Goal: Check status: Check status

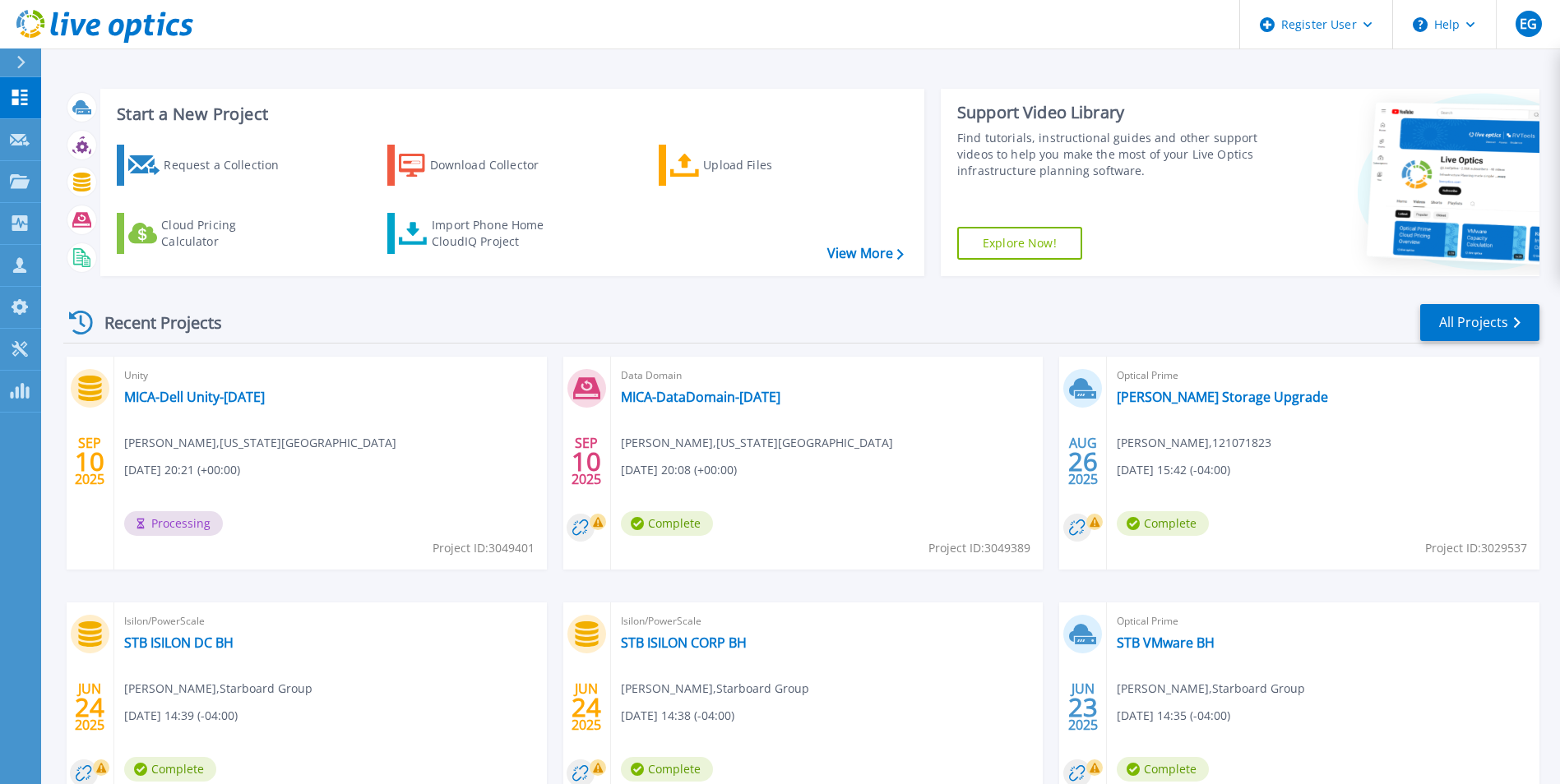
click at [17, 66] on icon at bounding box center [21, 62] width 9 height 13
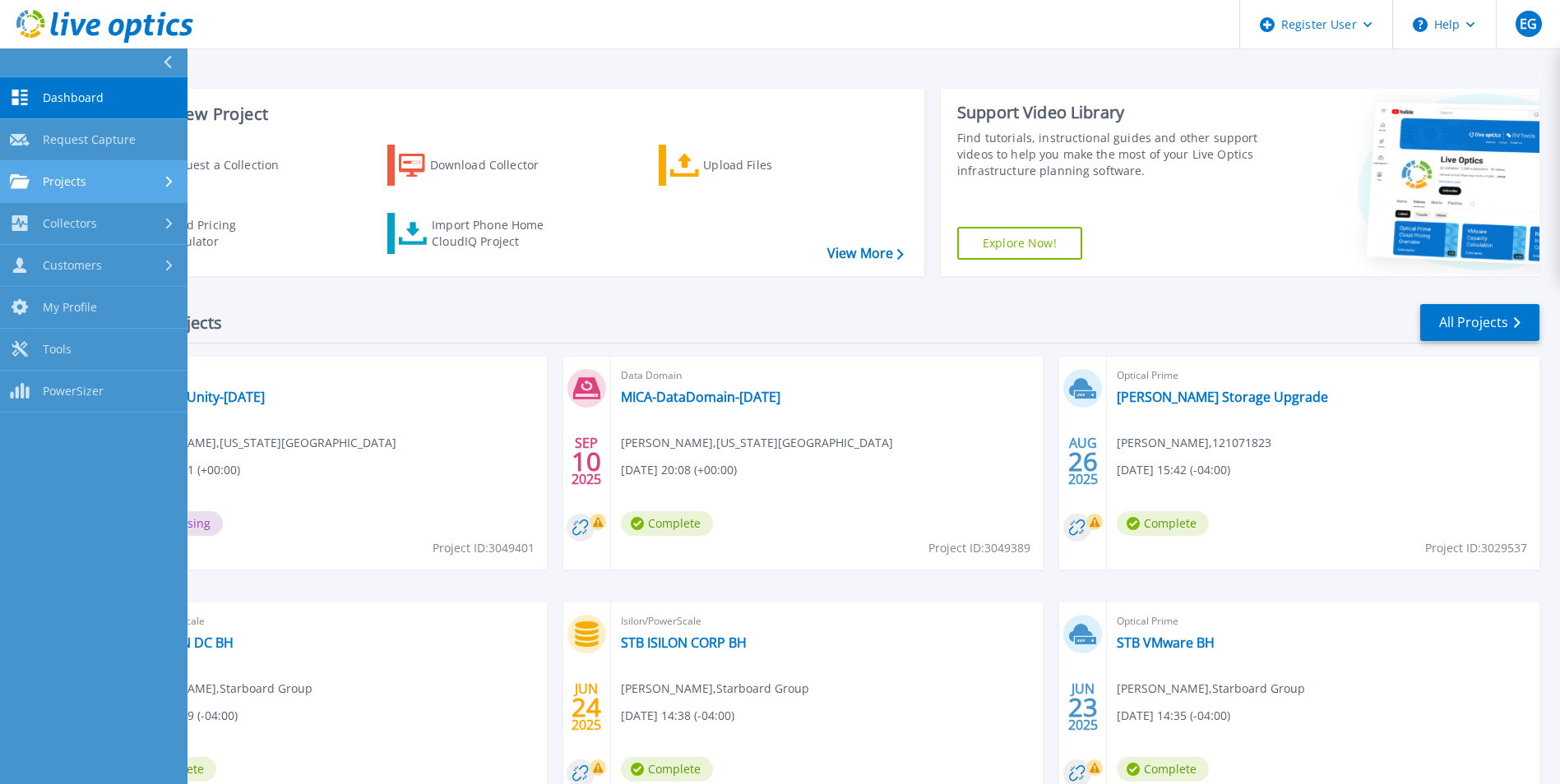
click at [141, 178] on div "Projects" at bounding box center [94, 181] width 168 height 15
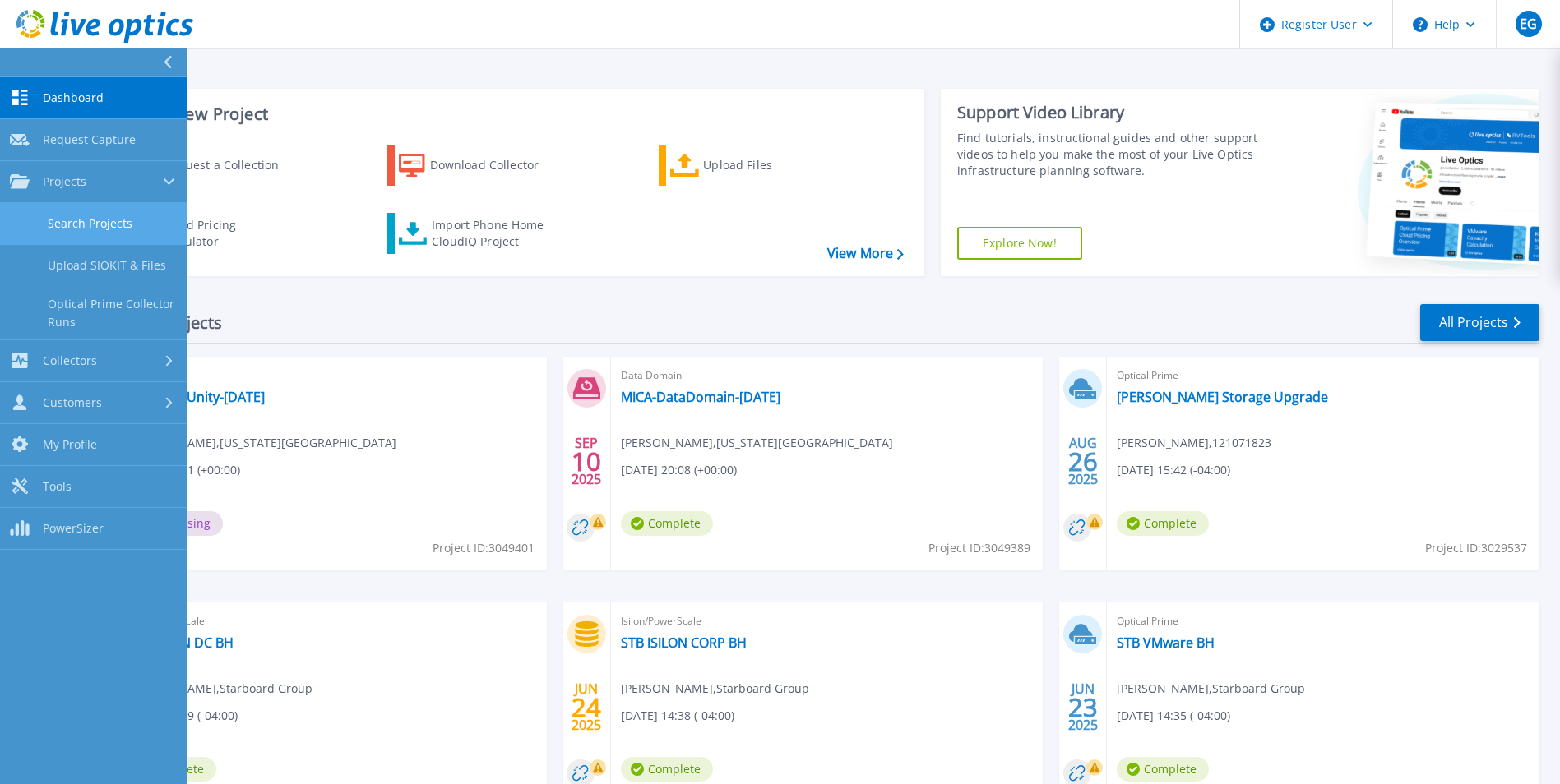
click at [140, 220] on link "Search Projects" at bounding box center [94, 224] width 187 height 41
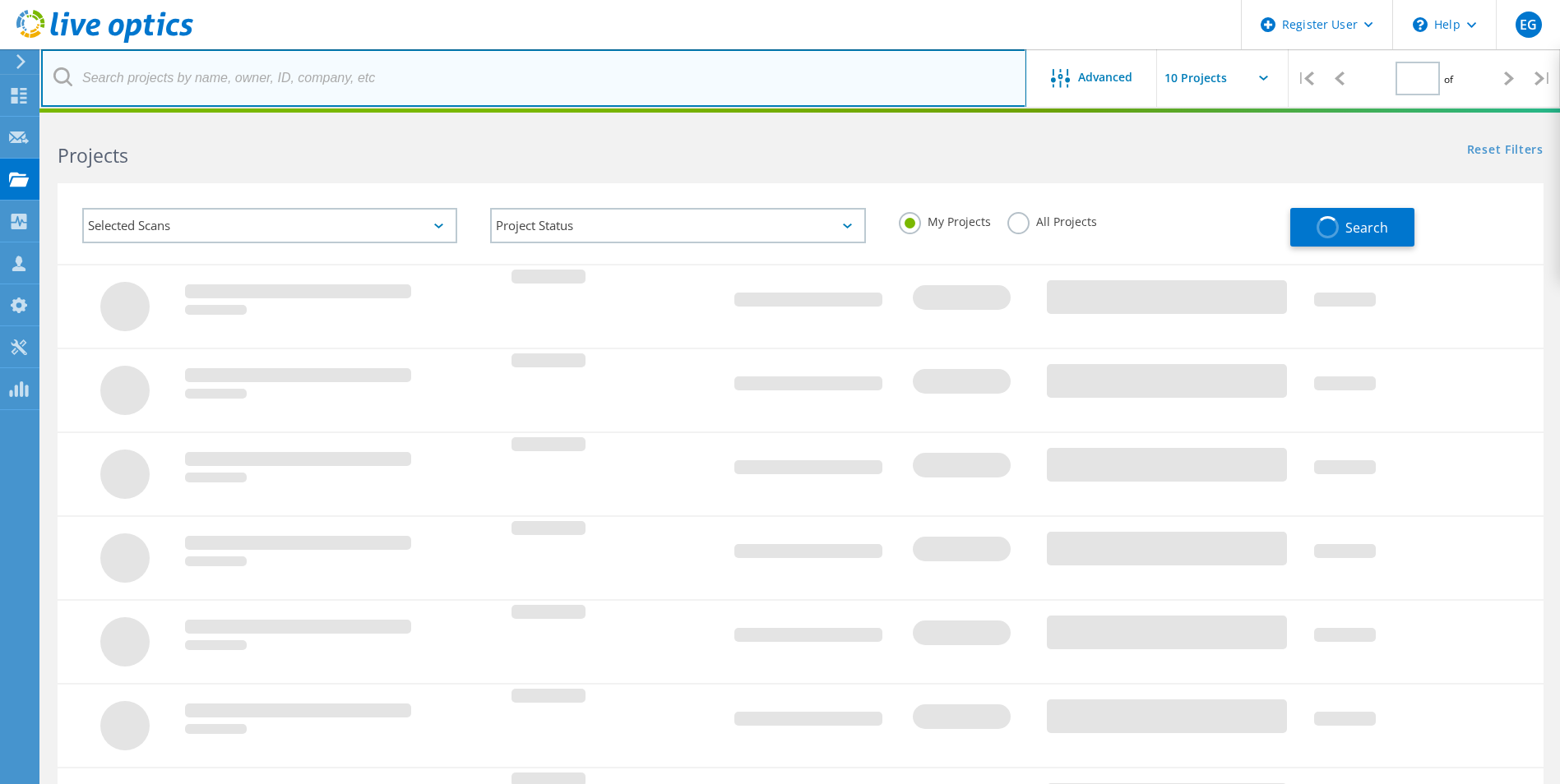
click at [280, 73] on input "text" at bounding box center [534, 78] width 985 height 57
type input "1"
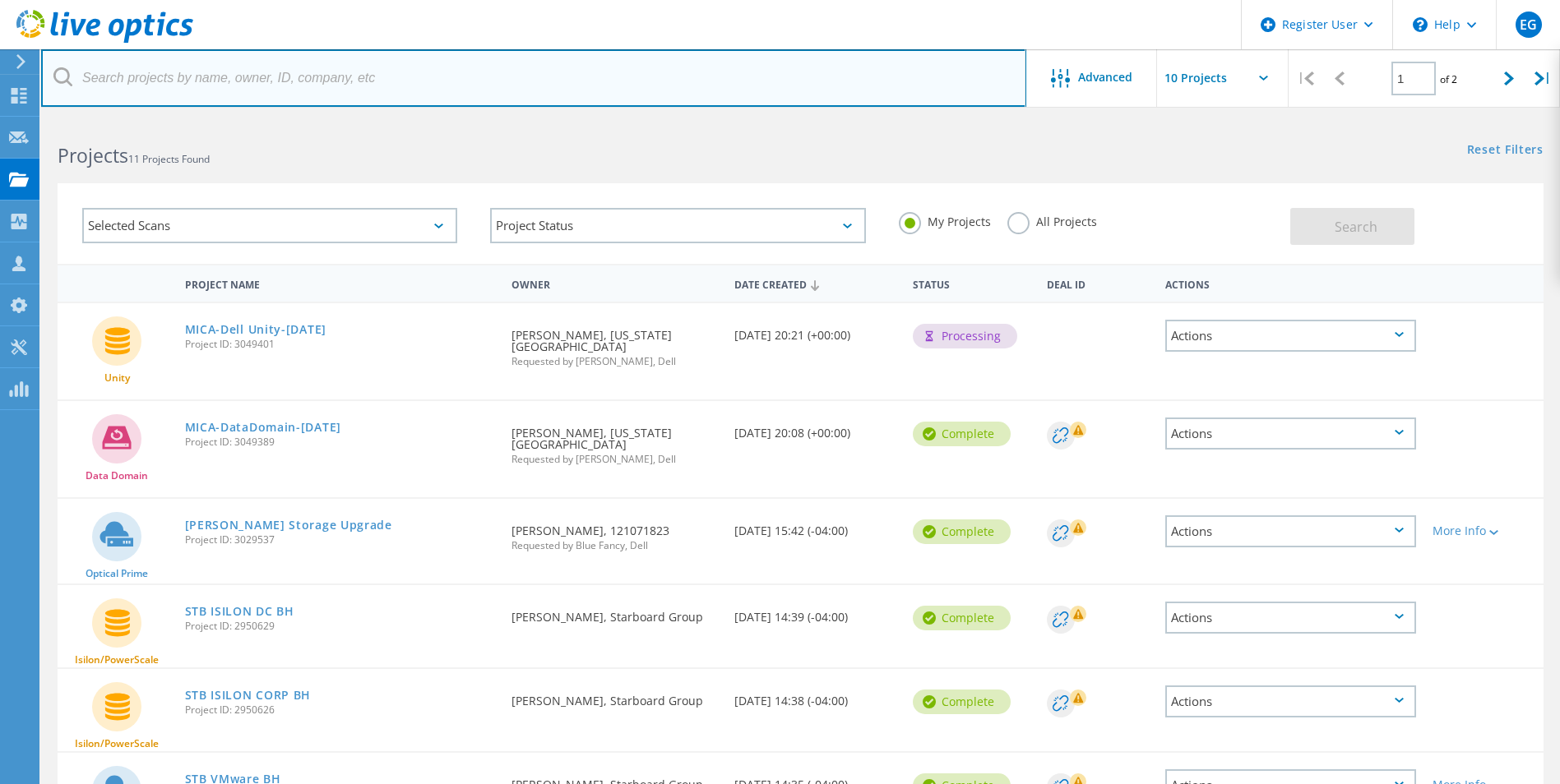
paste input "3049389"
type input "3049389"
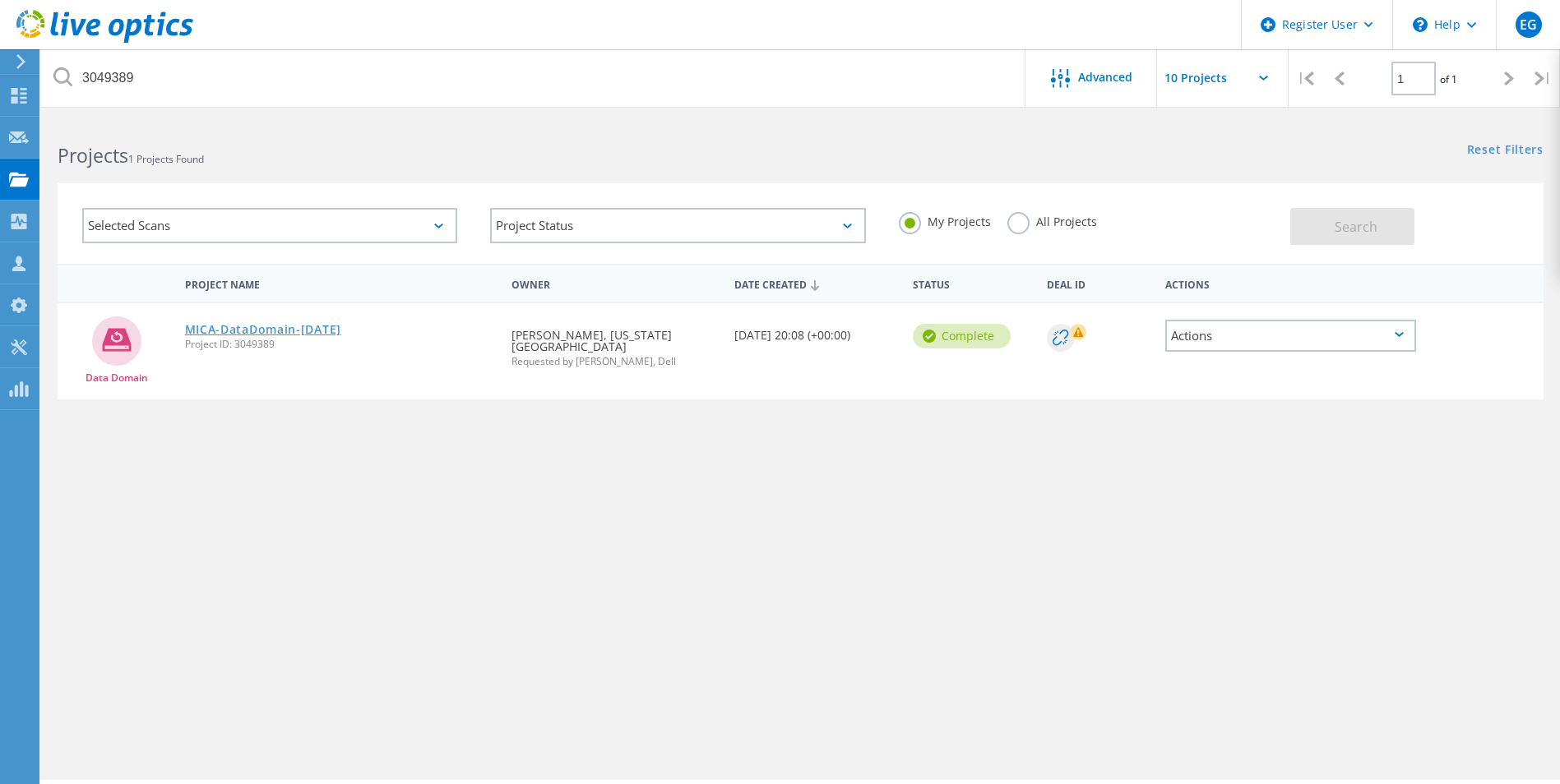
click at [292, 331] on link "MICA-DataDomain-[DATE]" at bounding box center [262, 329] width 156 height 12
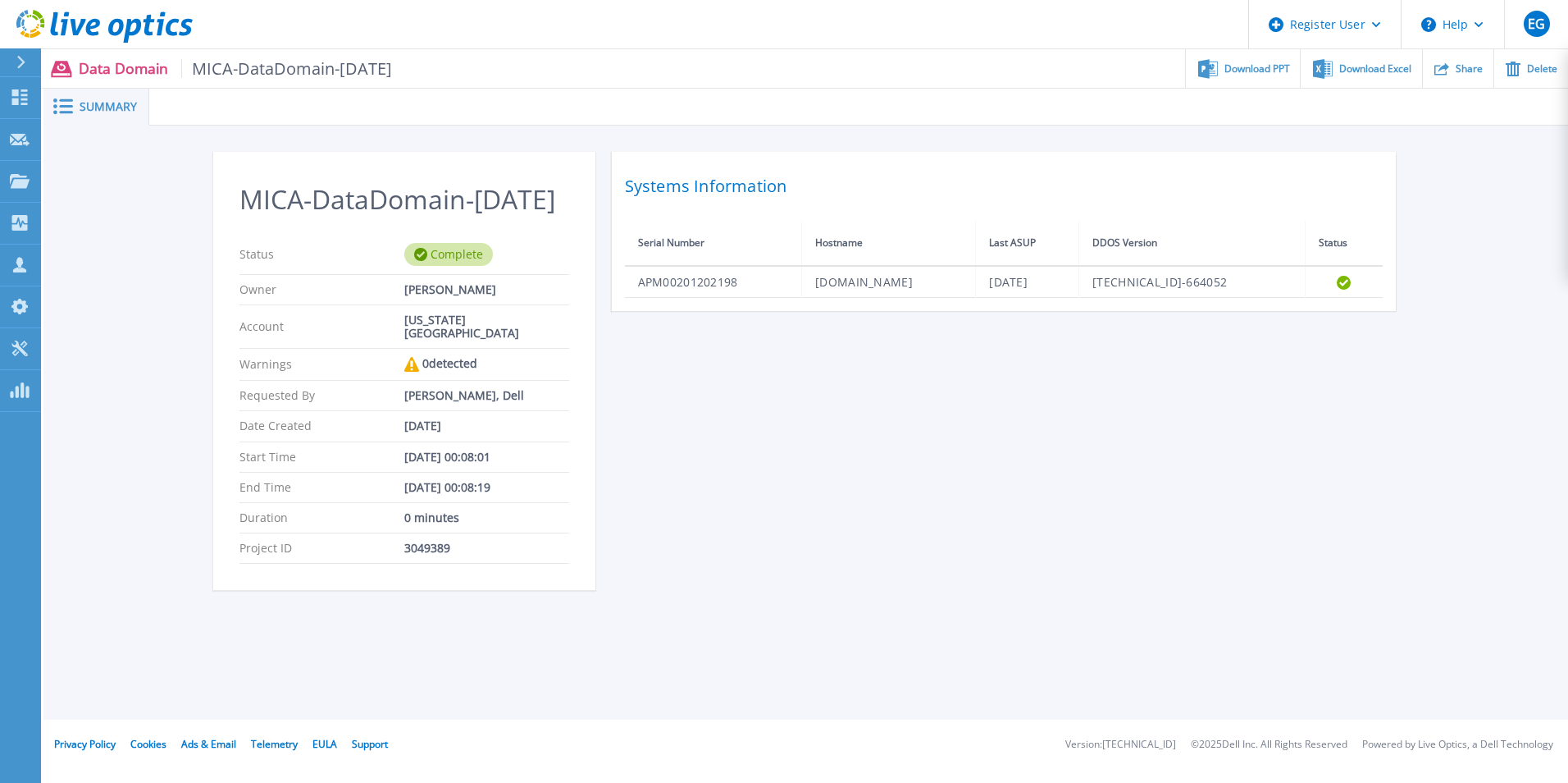
click at [829, 410] on div "MICA-DataDomain-Sept2025 Status Complete Owner David Apaw Account MARYLAND INST…" at bounding box center [806, 380] width 1186 height 458
